Goal: Use online tool/utility

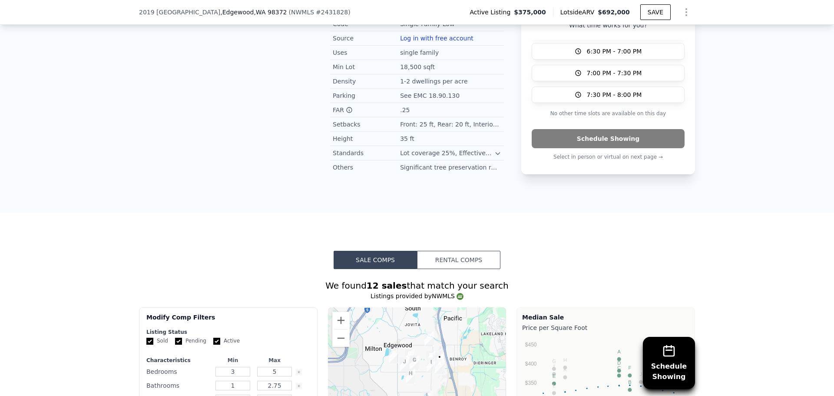
scroll to position [822, 0]
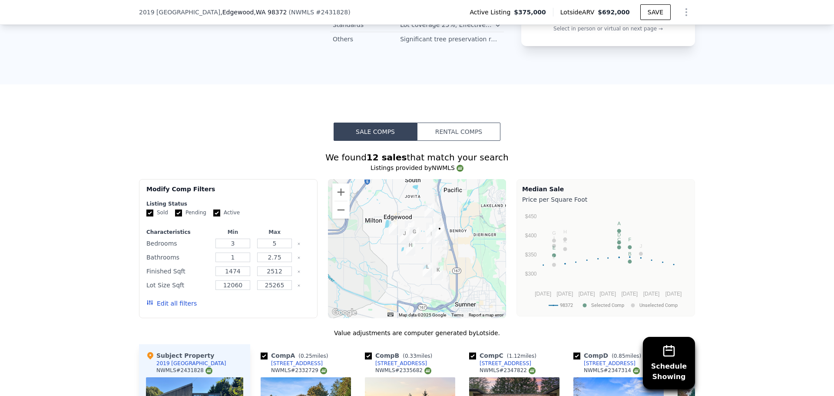
click at [443, 122] on button "Rental Comps" at bounding box center [458, 131] width 83 height 18
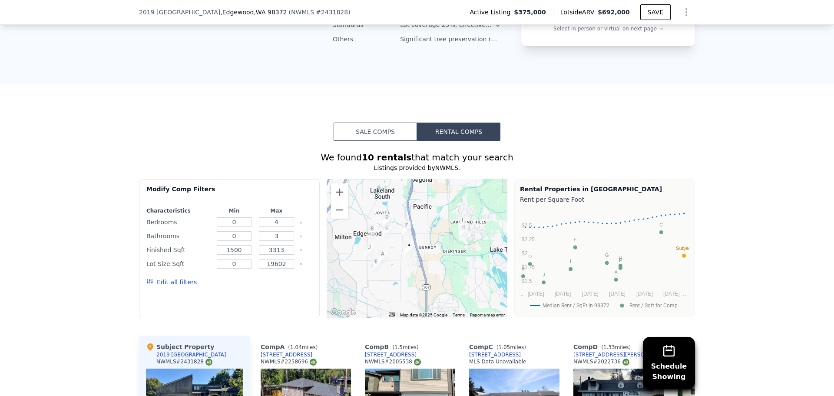
click at [352, 122] on button "Sale Comps" at bounding box center [375, 131] width 83 height 18
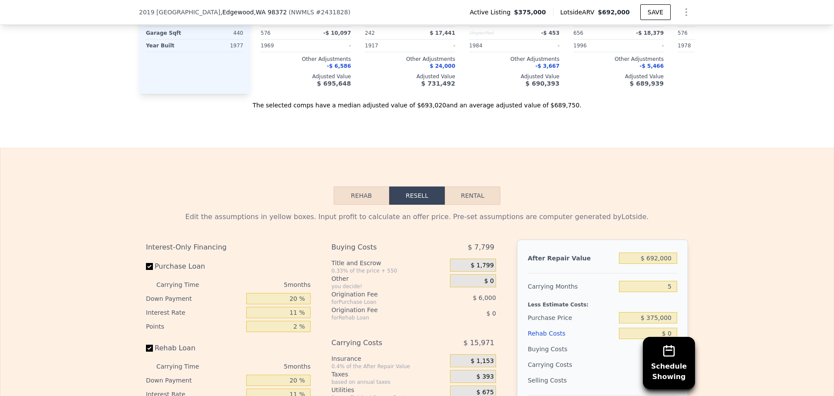
scroll to position [1474, 0]
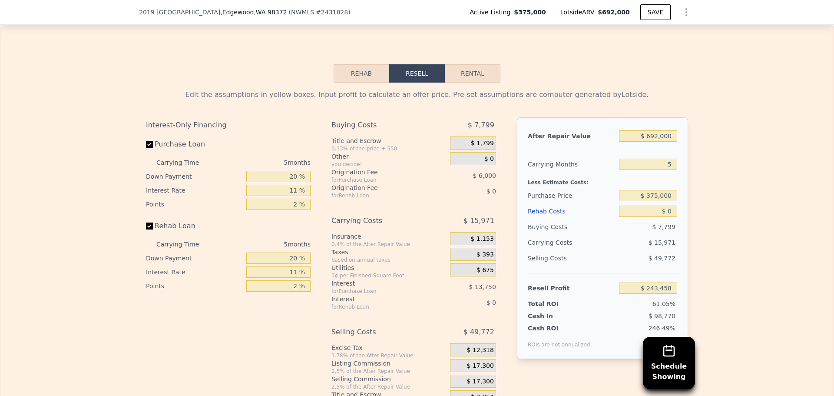
click at [464, 64] on button "Rental" at bounding box center [473, 73] width 56 height 18
select select "30"
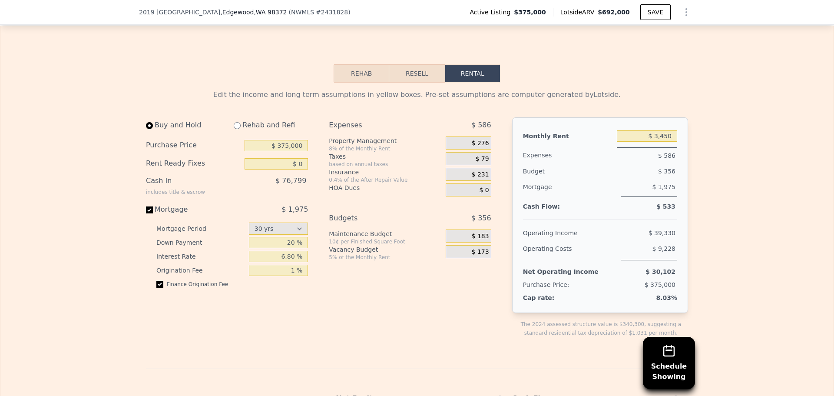
click at [343, 64] on button "Rehab" at bounding box center [362, 73] width 56 height 18
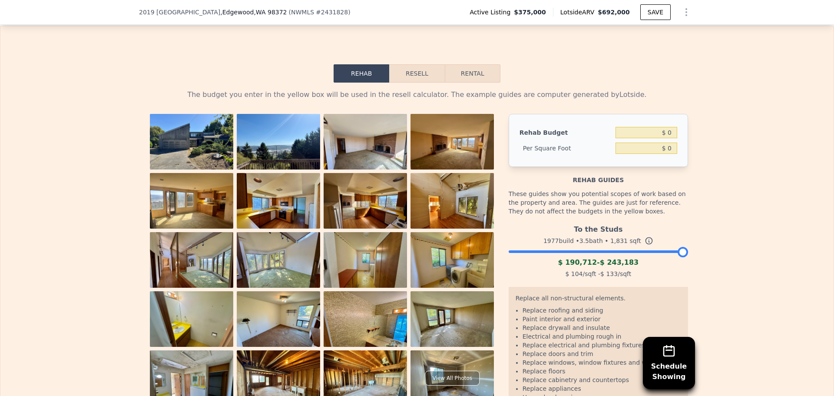
scroll to position [1517, 0]
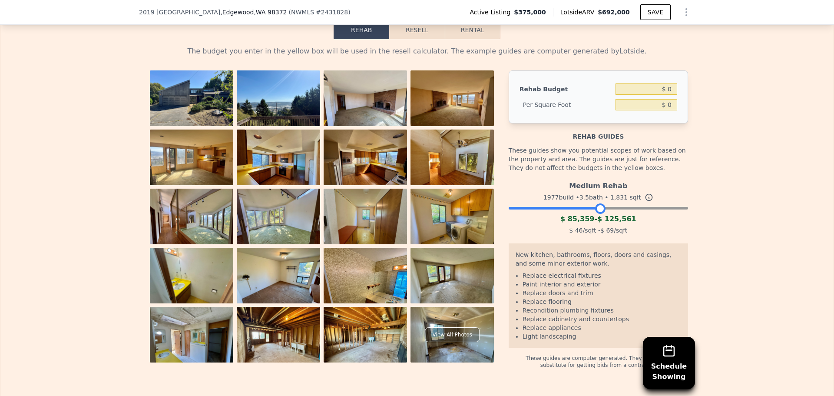
click at [597, 203] on div at bounding box center [598, 205] width 179 height 5
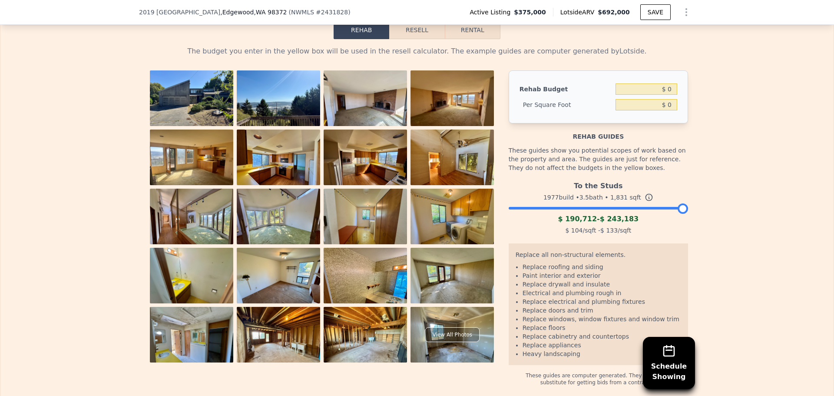
drag, startPoint x: 597, startPoint y: 189, endPoint x: 747, endPoint y: 192, distance: 149.9
click at [747, 192] on div "The budget you enter in the yellow box will be used in the resell calculator. T…" at bounding box center [416, 212] width 833 height 347
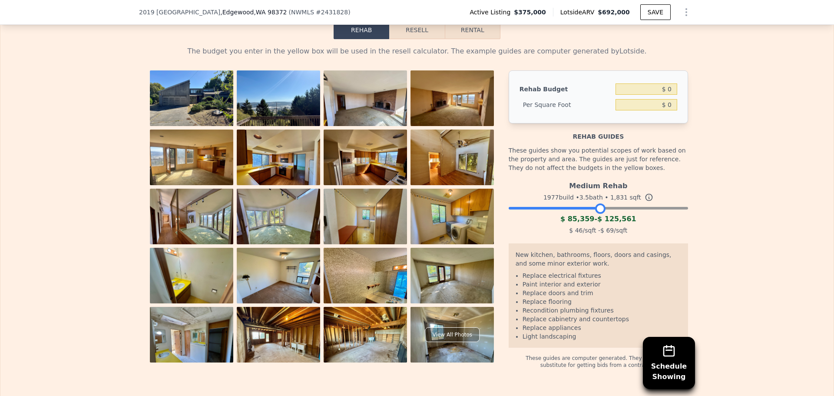
click at [597, 203] on div at bounding box center [598, 205] width 179 height 5
drag, startPoint x: 597, startPoint y: 190, endPoint x: 623, endPoint y: 191, distance: 26.1
click at [623, 203] on div at bounding box center [625, 208] width 10 height 10
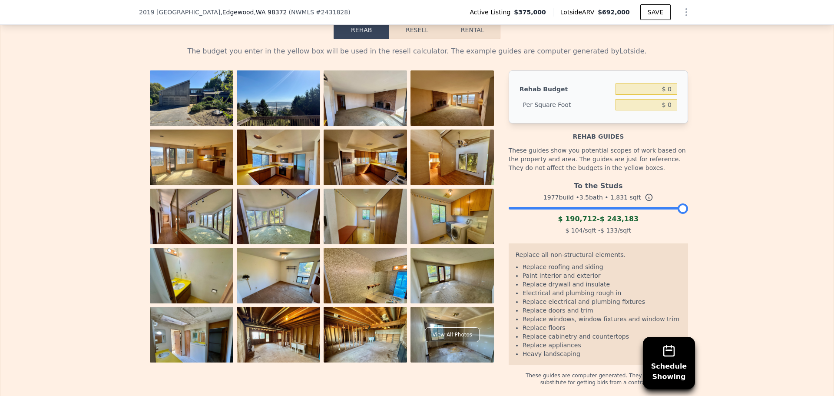
drag, startPoint x: 623, startPoint y: 191, endPoint x: 790, endPoint y: 195, distance: 167.7
click at [790, 195] on div "The budget you enter in the yellow box will be used in the resell calculator. T…" at bounding box center [416, 212] width 833 height 347
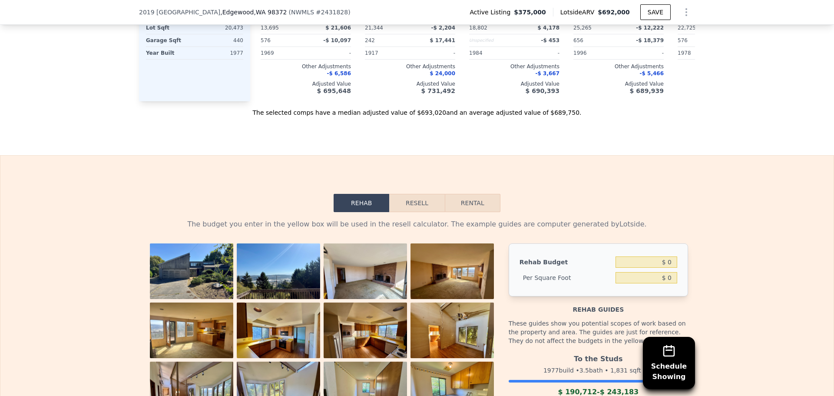
scroll to position [1343, 0]
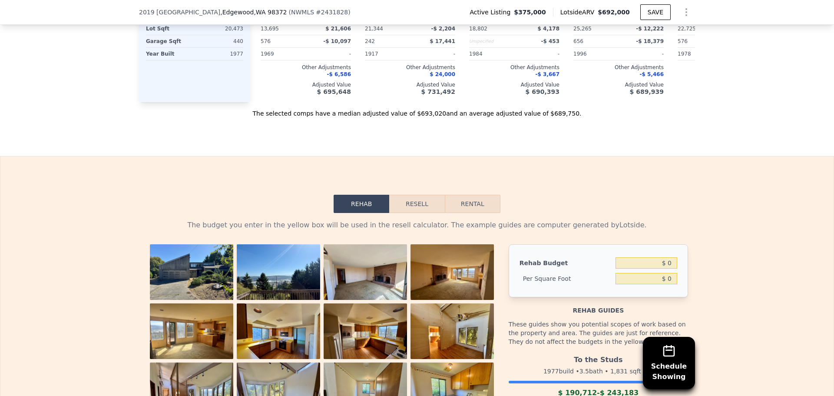
click at [470, 195] on button "Rental" at bounding box center [473, 204] width 56 height 18
select select "30"
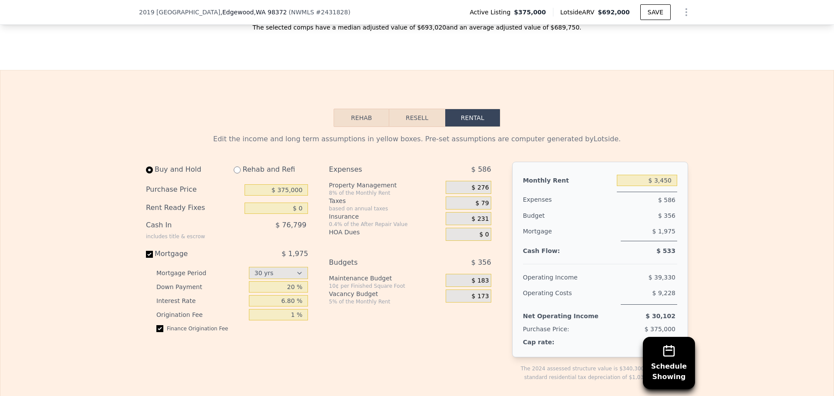
scroll to position [1430, 0]
click at [407, 108] on button "Resell" at bounding box center [416, 117] width 55 height 18
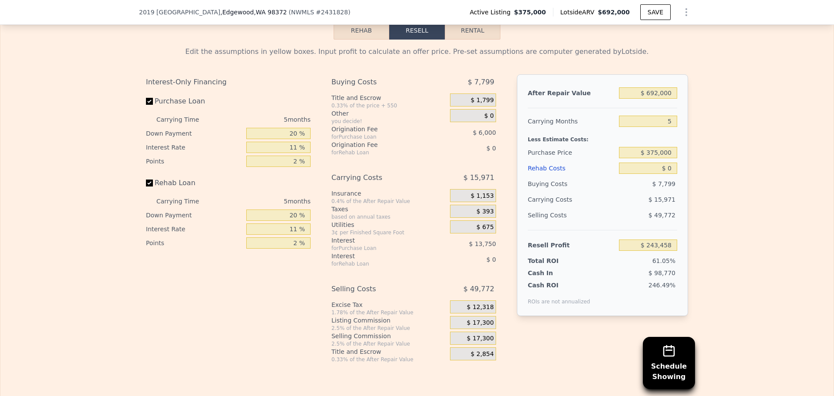
scroll to position [1517, 0]
drag, startPoint x: 671, startPoint y: 151, endPoint x: 664, endPoint y: 152, distance: 6.2
click at [664, 162] on input "$ 0" at bounding box center [648, 167] width 58 height 11
type input "$ 1"
type input "$ 243,457"
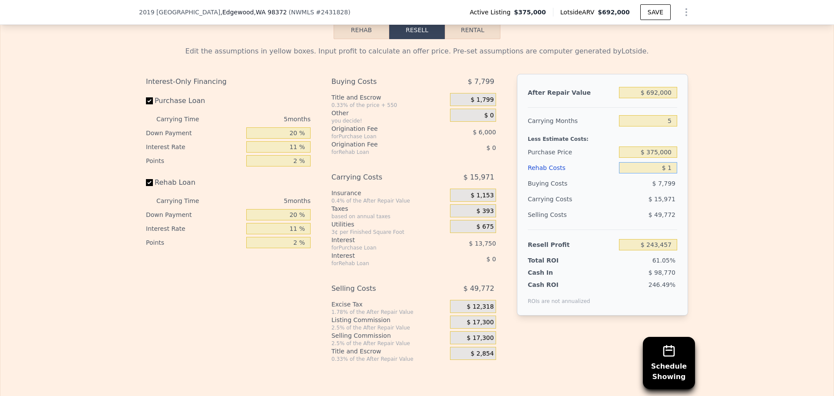
type input "$ 10"
type input "$ 243,448"
type input "$ 100"
type input "$ 243,351"
type input "$ 1,000"
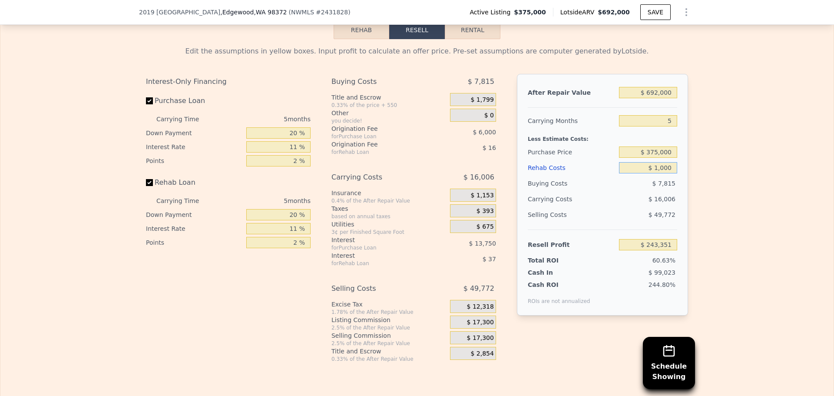
type input "$ 242,407"
type input "$ 10,000"
type input "$ 232,933"
type input "$ 100,000"
type input "$ 138,193"
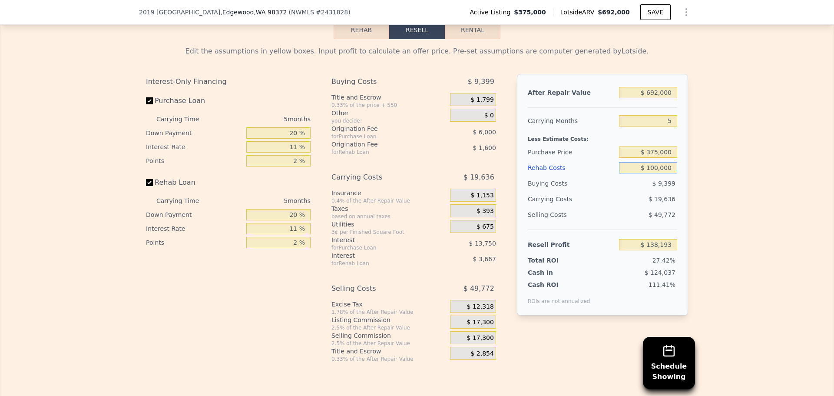
type input "$ 10,000"
type input "$ 232,933"
type input "$ 1,000"
type input "$ 242,407"
type input "$ 100"
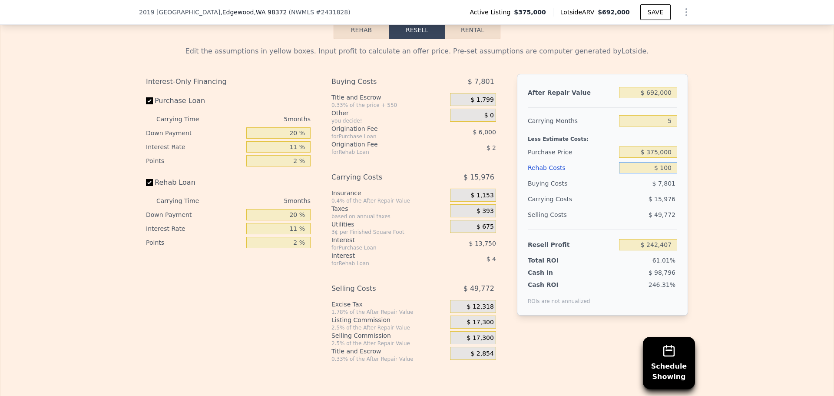
type input "$ 243,351"
type input "$ 10"
type input "$ 243,448"
type input "$ 1"
type input "$ 243,457"
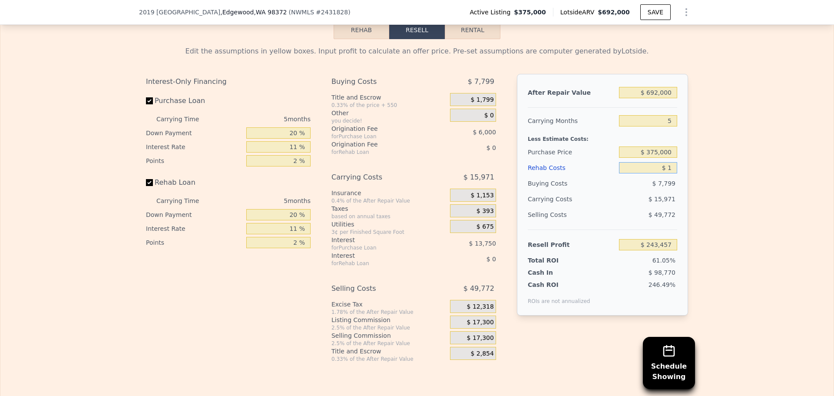
type input "$ 15"
type input "$ 243,443"
type input "$ 150"
type input "$ 243,301"
type input "$ 1,500"
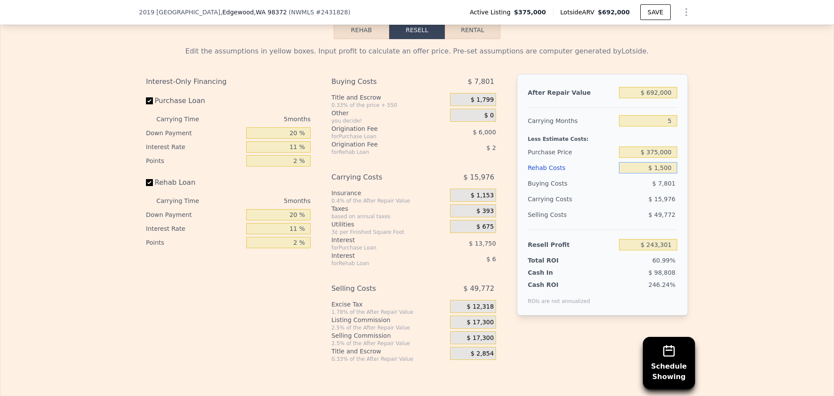
type input "$ 241,879"
type input "$ 15,000"
type input "$ 227,668"
type input "$ 150,000"
type input "$ 85,558"
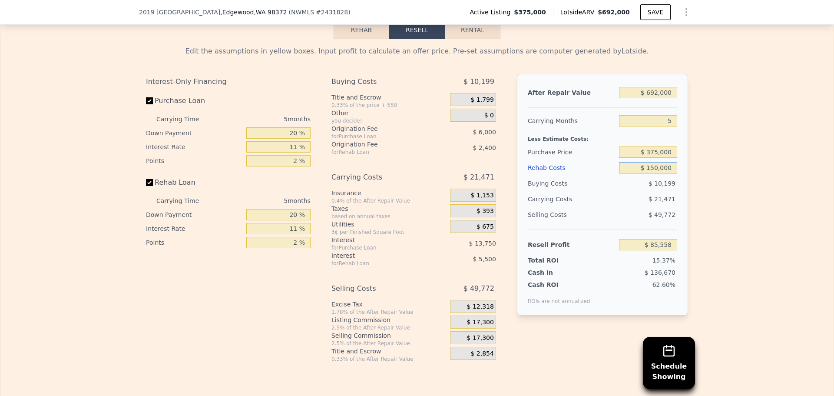
type input "$ 150,000"
click at [754, 185] on div "Edit the assumptions in yellow boxes. Input profit to calculate an offer price.…" at bounding box center [416, 200] width 833 height 323
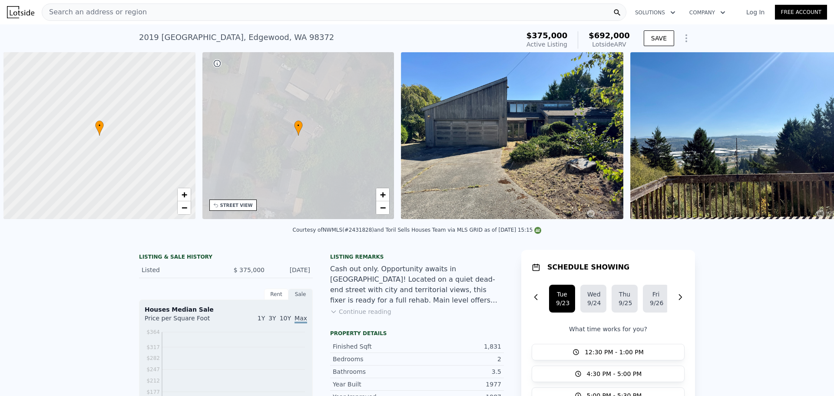
scroll to position [0, 3]
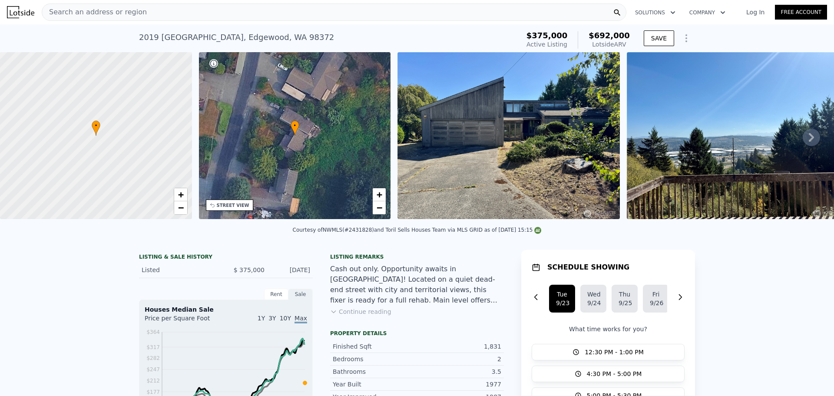
click at [455, 138] on img at bounding box center [508, 135] width 222 height 167
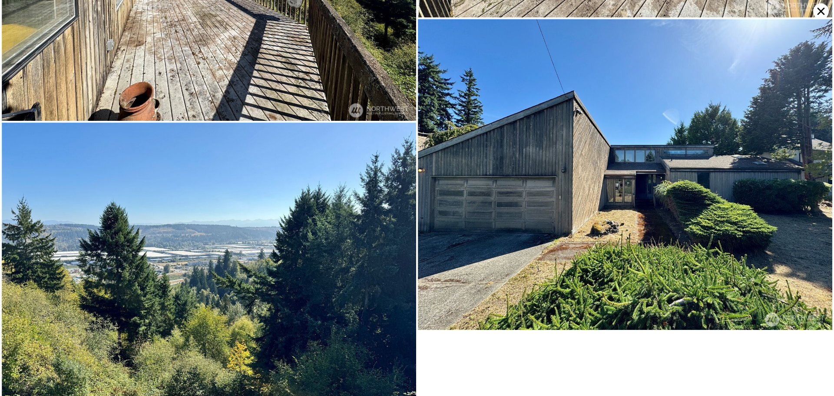
scroll to position [4046, 0]
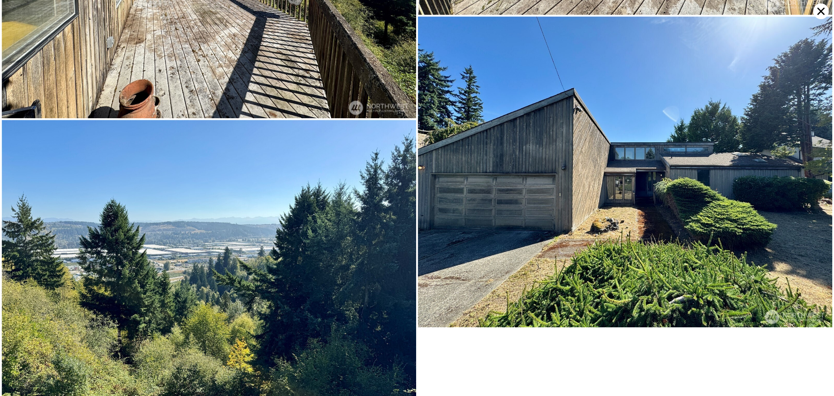
click at [823, 13] on icon at bounding box center [821, 11] width 16 height 16
